Goal: Navigation & Orientation: Find specific page/section

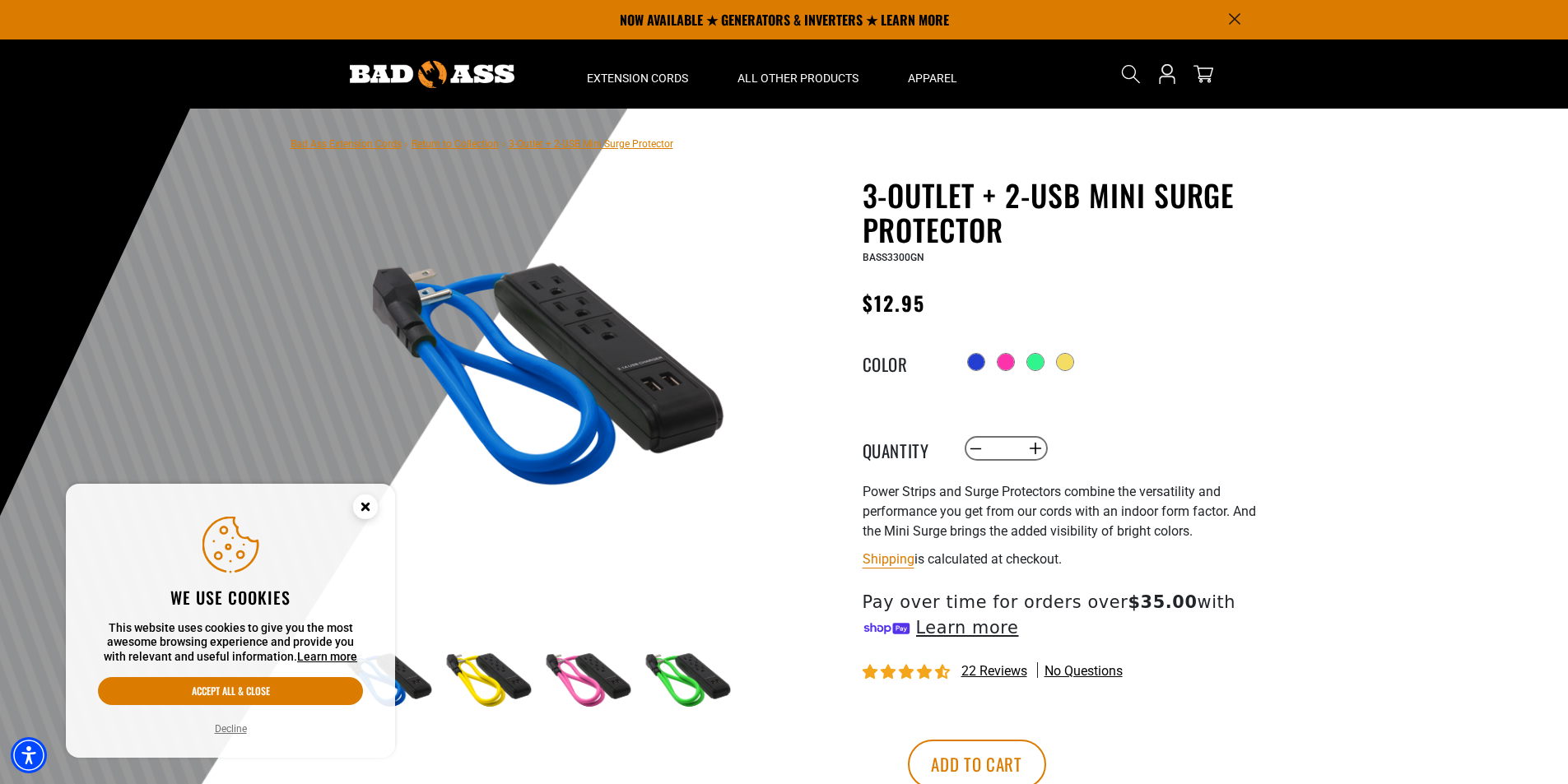
click at [440, 145] on link "Return to Collection" at bounding box center [454, 144] width 87 height 12
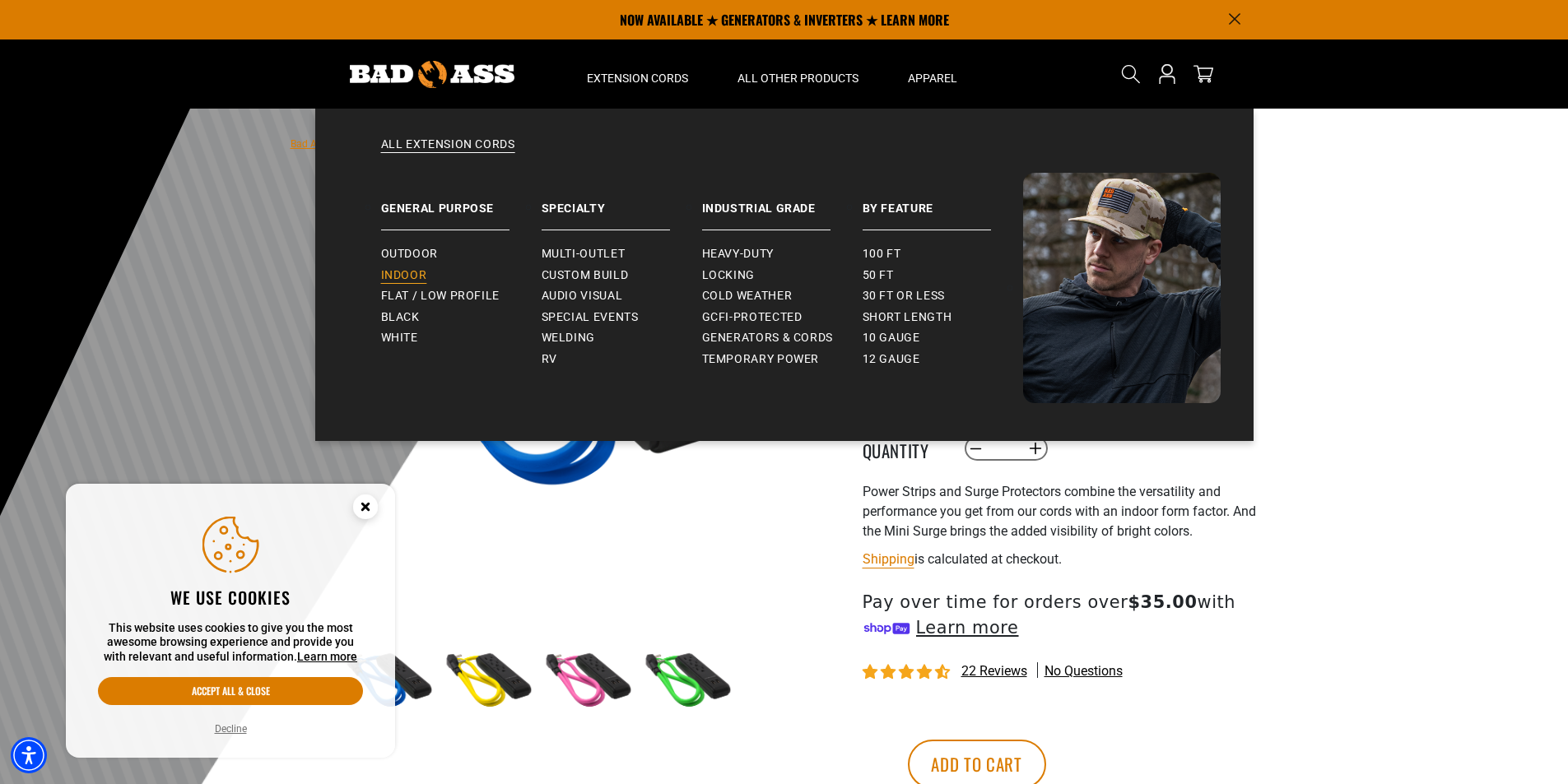
click at [413, 271] on span "Indoor" at bounding box center [404, 275] width 46 height 14
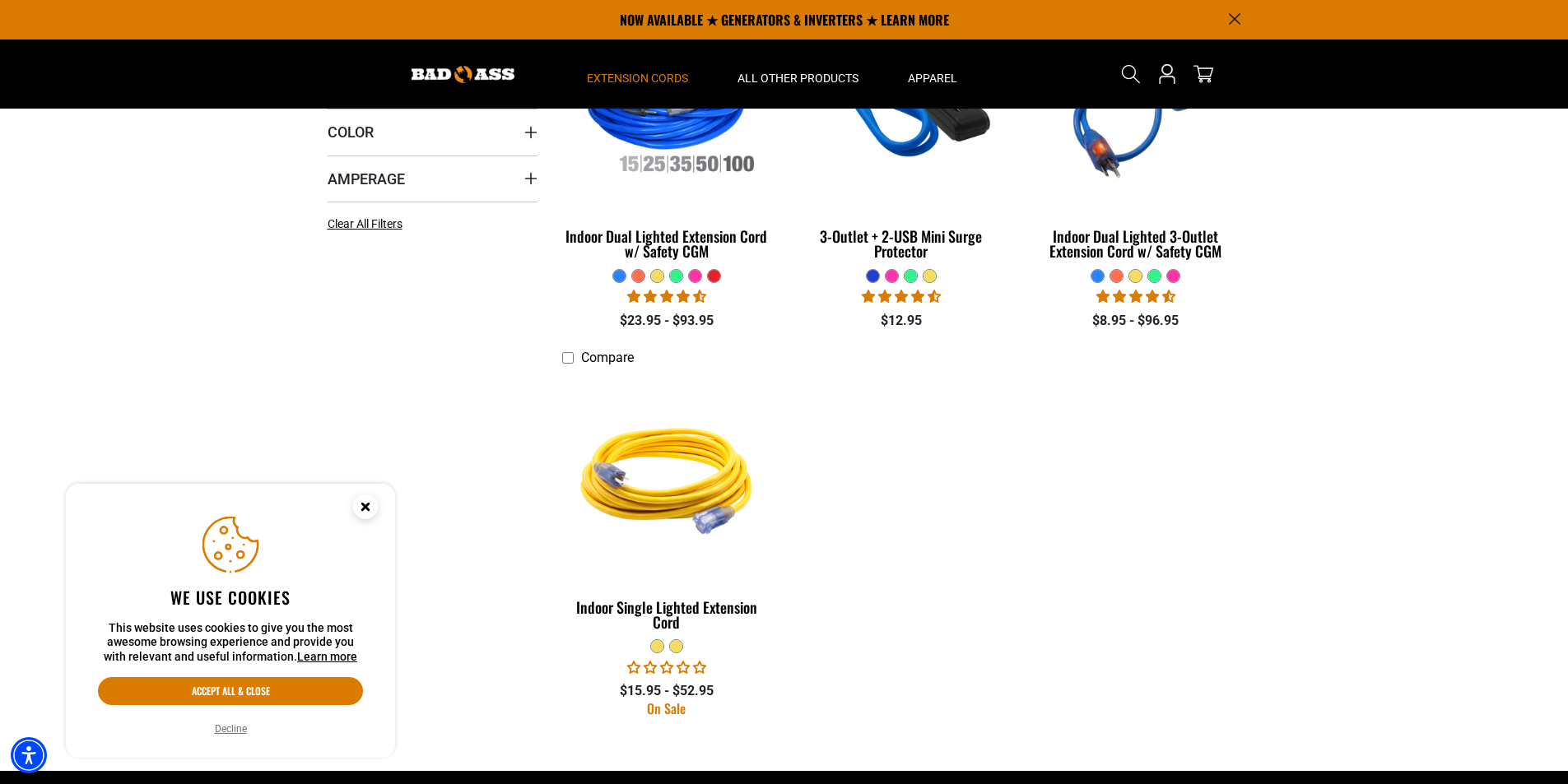
scroll to position [165, 0]
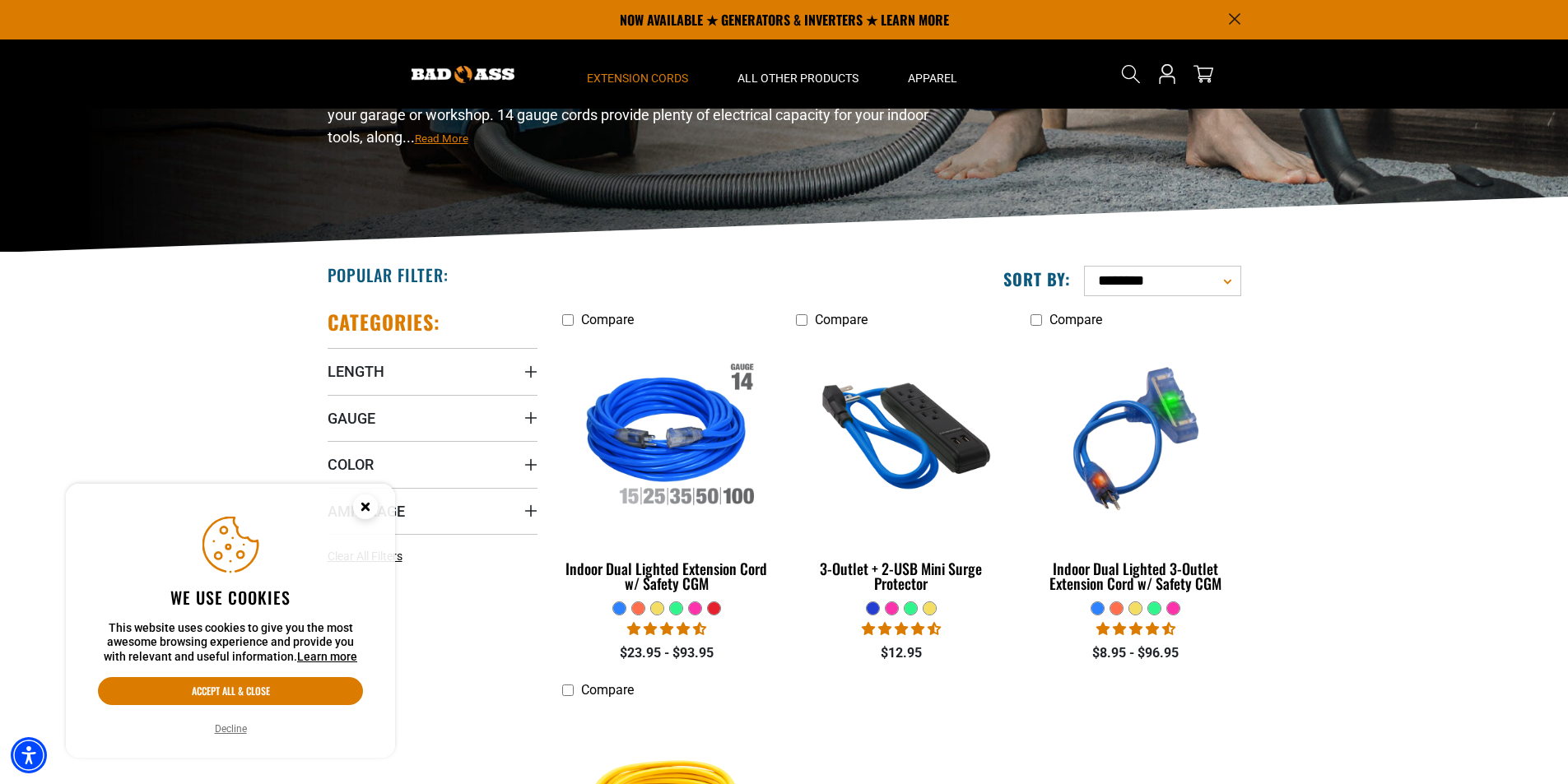
click at [358, 505] on circle "Close this option" at bounding box center [365, 506] width 25 height 25
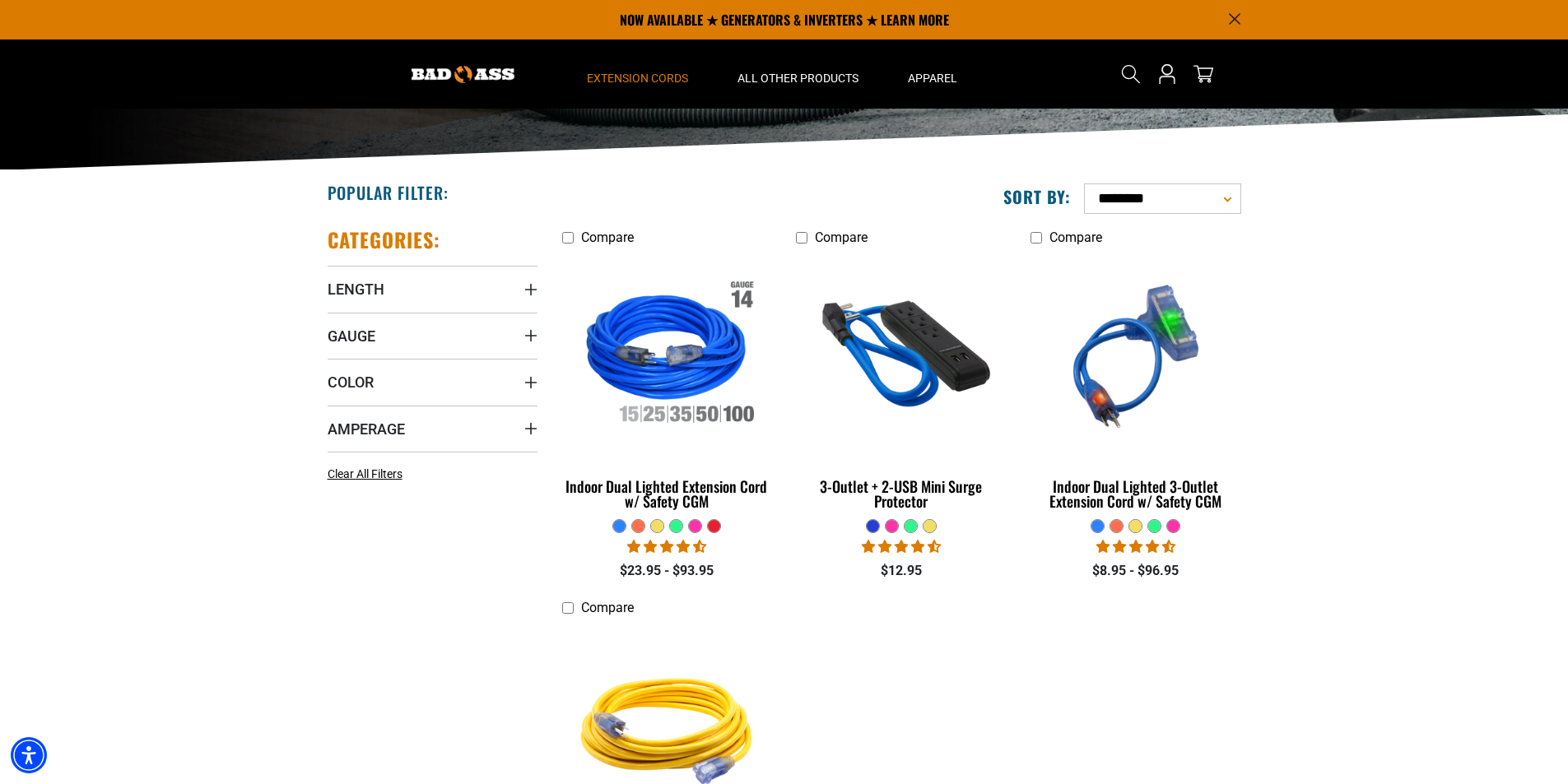
scroll to position [0, 0]
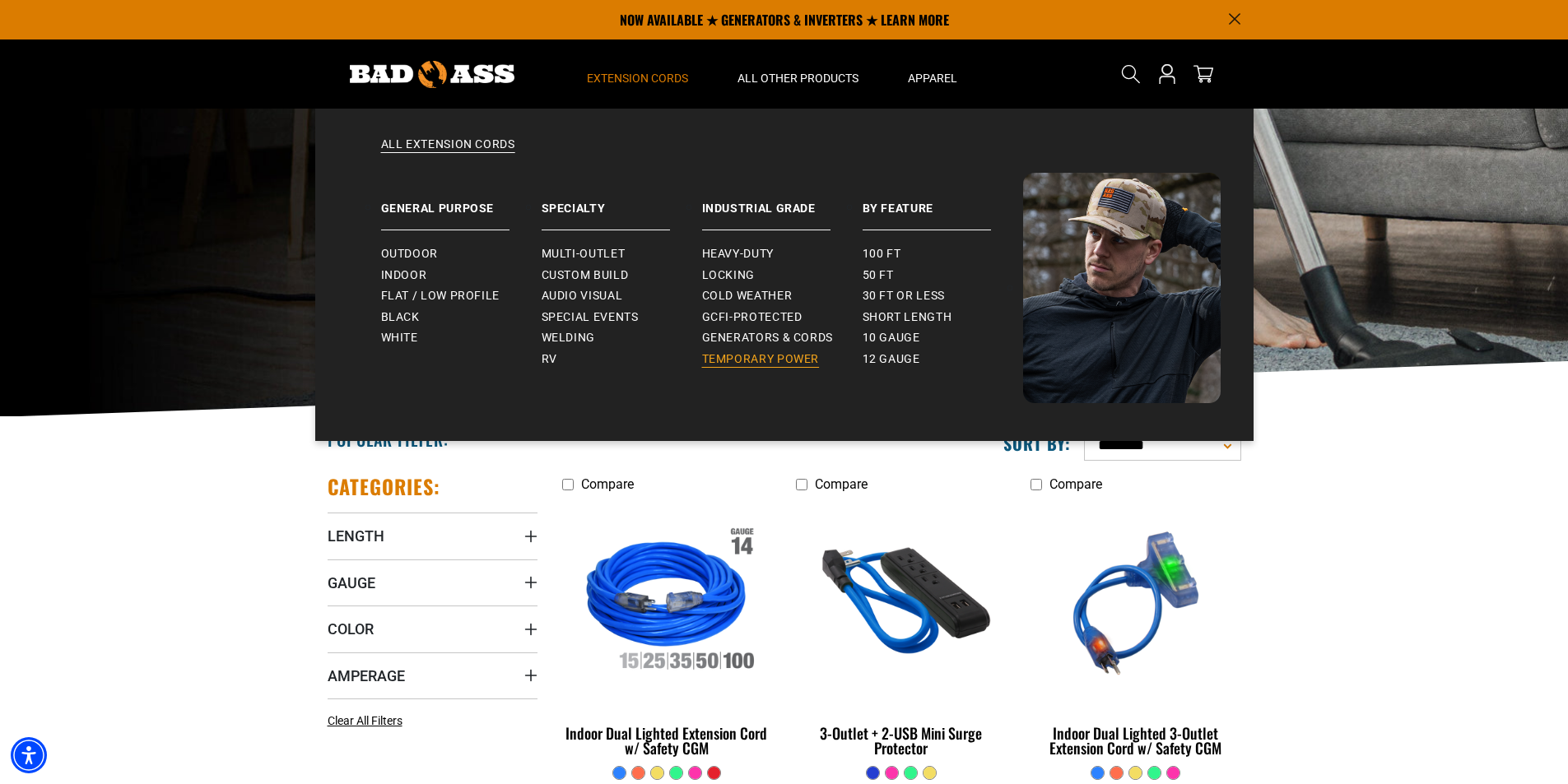
click at [782, 358] on span "Temporary Power" at bounding box center [760, 359] width 118 height 14
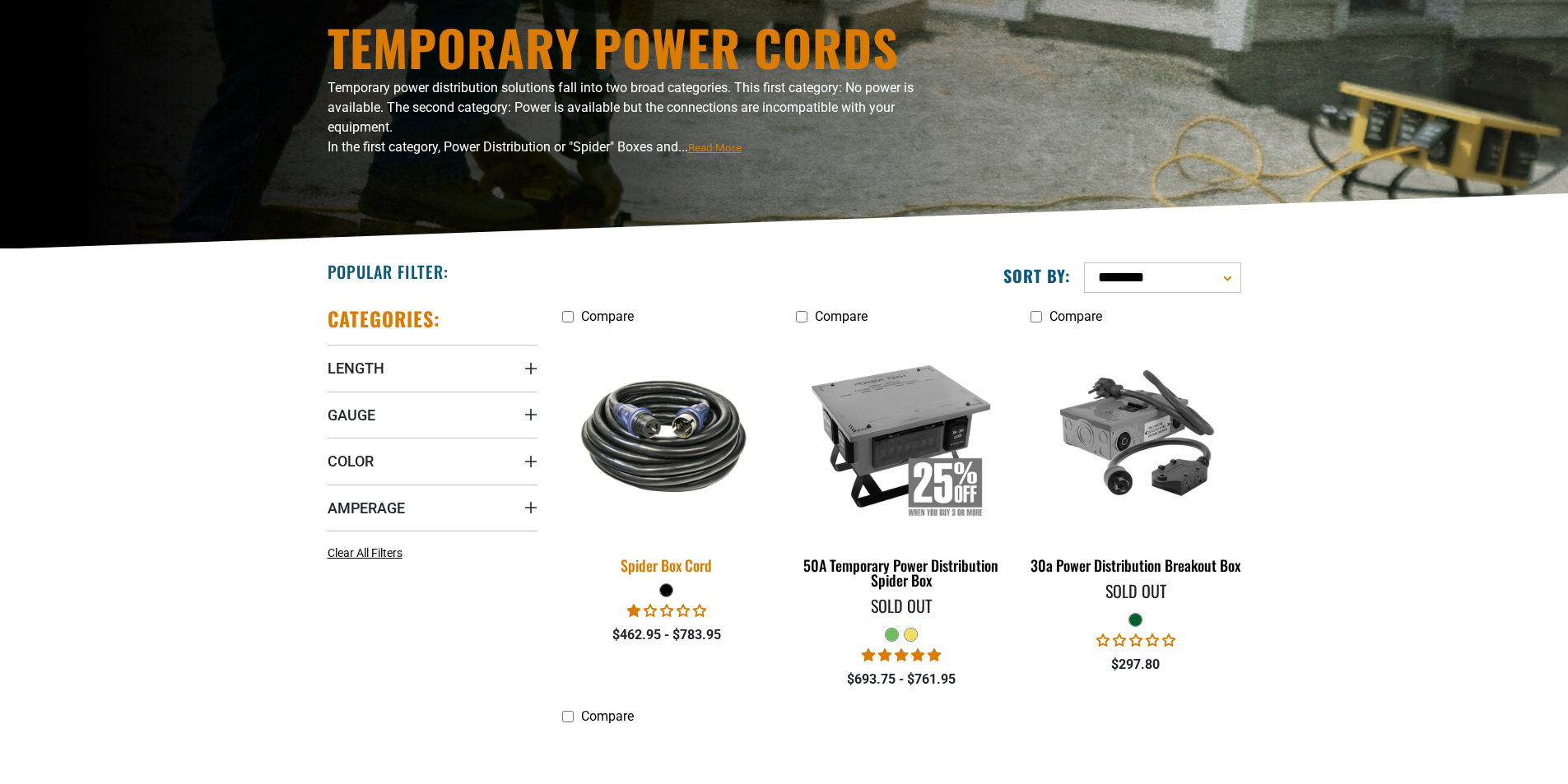
scroll to position [411, 0]
